Goal: Task Accomplishment & Management: Complete application form

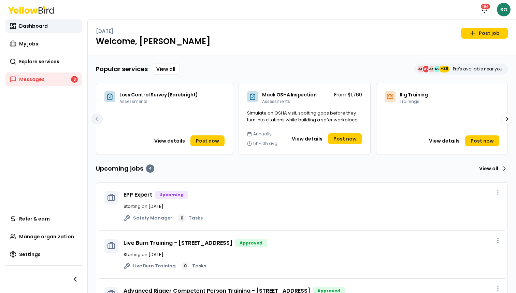
click at [505, 4] on html "Notifications 184 SO Dashboard My jobs Explore services Messages 3 Refer & earn…" at bounding box center [258, 146] width 516 height 293
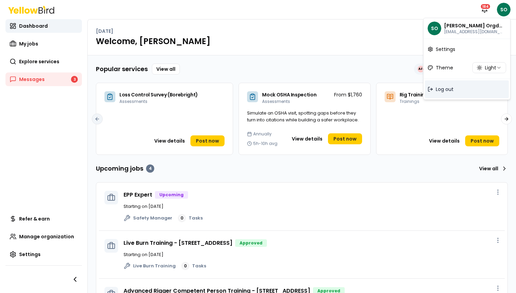
click at [453, 91] on span "Log out" at bounding box center [445, 89] width 18 height 7
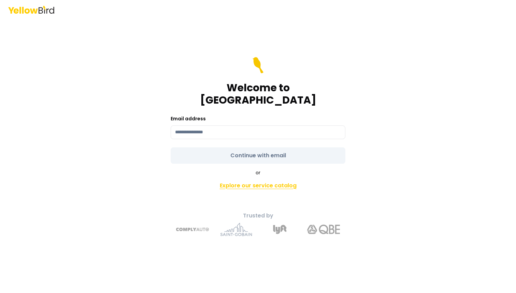
click at [252, 180] on link "Explore our service catalog" at bounding box center [258, 186] width 240 height 14
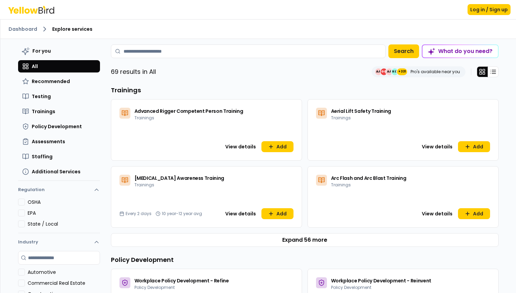
scroll to position [27, 0]
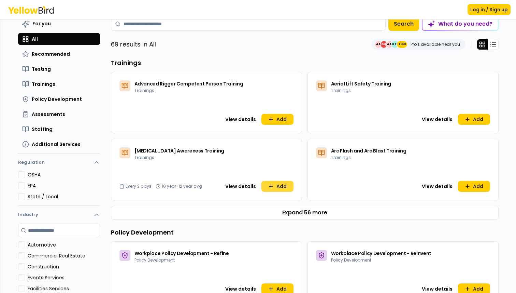
click at [272, 187] on icon at bounding box center [270, 185] width 5 height 5
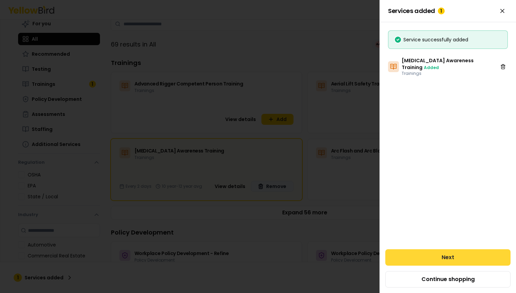
click at [434, 255] on button "Next" at bounding box center [448, 257] width 125 height 16
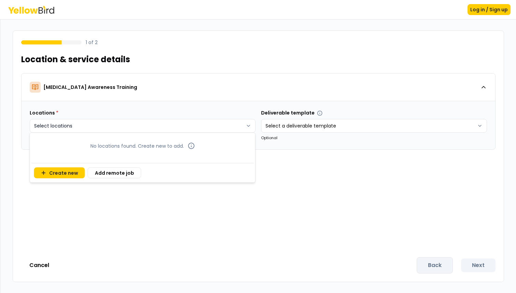
click at [211, 121] on html "Log in / Sign up 1 of 2 Location & service details [MEDICAL_DATA] Awareness Tra…" at bounding box center [258, 146] width 516 height 293
click at [115, 172] on button "Add remote job" at bounding box center [115, 172] width 54 height 11
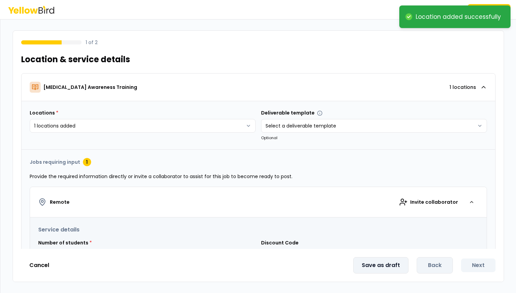
click at [367, 268] on button "Save as draft" at bounding box center [380, 265] width 55 height 16
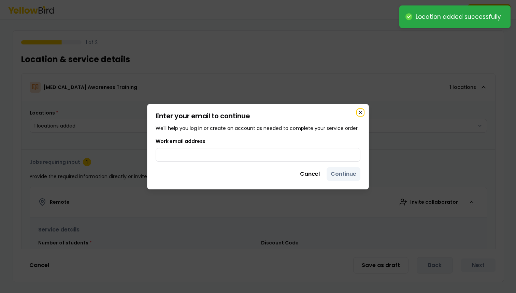
click at [359, 112] on icon "button" at bounding box center [360, 112] width 5 height 5
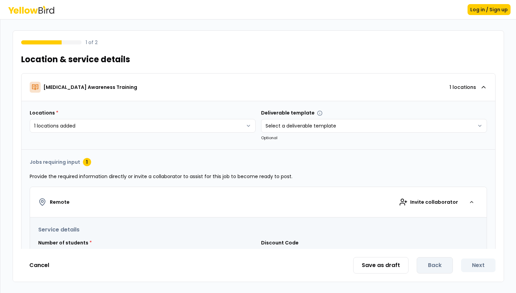
scroll to position [78, 0]
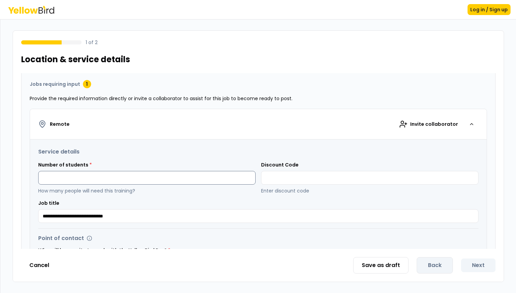
click at [139, 180] on input at bounding box center [147, 178] width 218 height 14
type input "*"
click at [306, 176] on input at bounding box center [370, 178] width 218 height 14
click at [162, 213] on input "**********" at bounding box center [258, 216] width 441 height 14
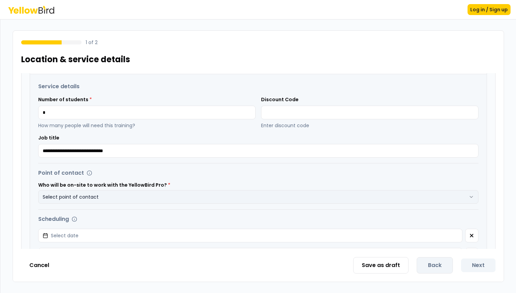
click at [123, 203] on button "Select point of contact" at bounding box center [258, 197] width 441 height 14
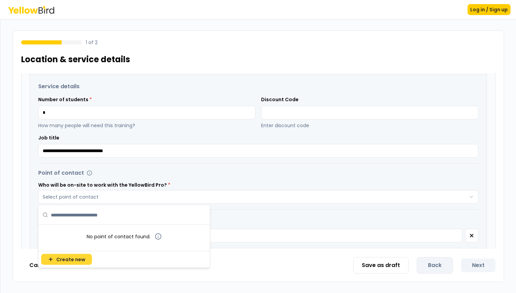
click at [72, 258] on span "Create new" at bounding box center [70, 259] width 29 height 7
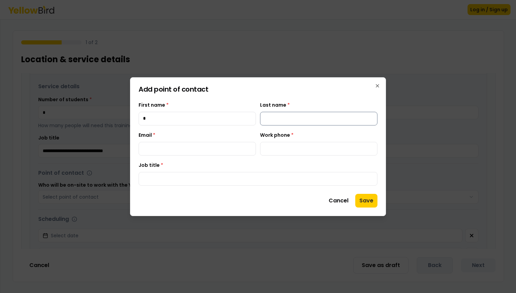
type input "*"
click at [297, 118] on input "Last name *" at bounding box center [318, 119] width 117 height 14
type input "*"
click at [208, 154] on input "Email *" at bounding box center [197, 149] width 117 height 14
type input "*"
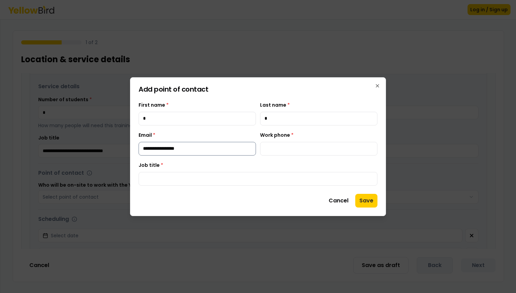
type input "**********"
type input "*"
click at [371, 199] on button "Save" at bounding box center [366, 201] width 22 height 14
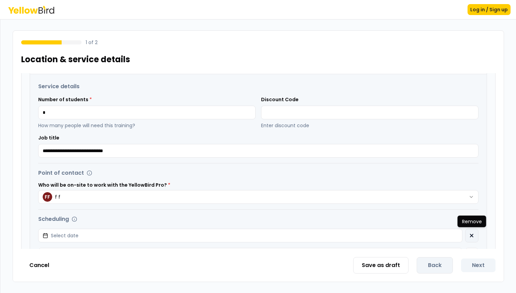
click at [471, 232] on button "button" at bounding box center [471, 235] width 13 height 14
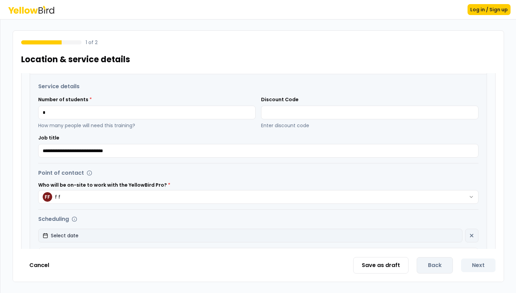
scroll to position [221, 0]
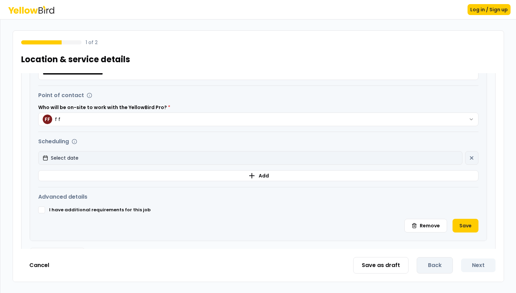
click at [173, 160] on button "Select date" at bounding box center [250, 158] width 424 height 14
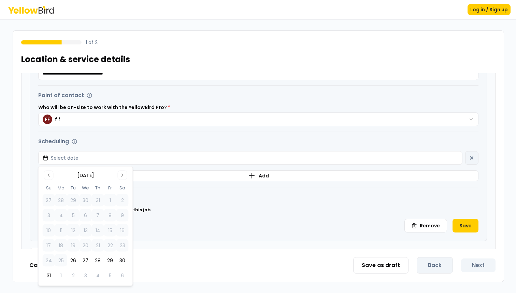
click at [86, 252] on tbody "27 28 29 30 31 1 2 3 4 5 6 7 8 9 10 11 12 13 14 15 16 17 18 19 20 21 22 23 24 2…" at bounding box center [86, 236] width 86 height 90
click at [86, 262] on button "27" at bounding box center [86, 260] width 12 height 12
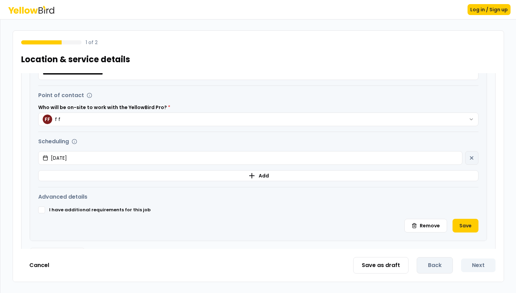
scroll to position [242, 0]
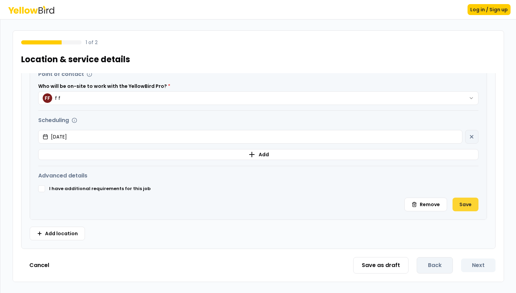
click at [468, 205] on button "Save" at bounding box center [466, 204] width 26 height 14
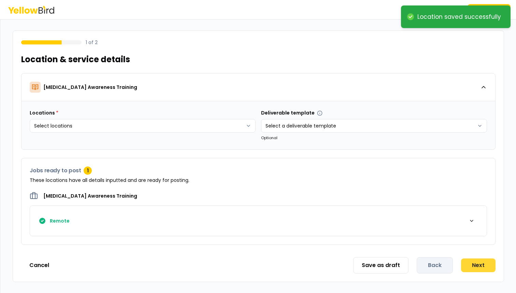
click at [484, 265] on button "Next" at bounding box center [478, 265] width 34 height 14
